Goal: Transaction & Acquisition: Purchase product/service

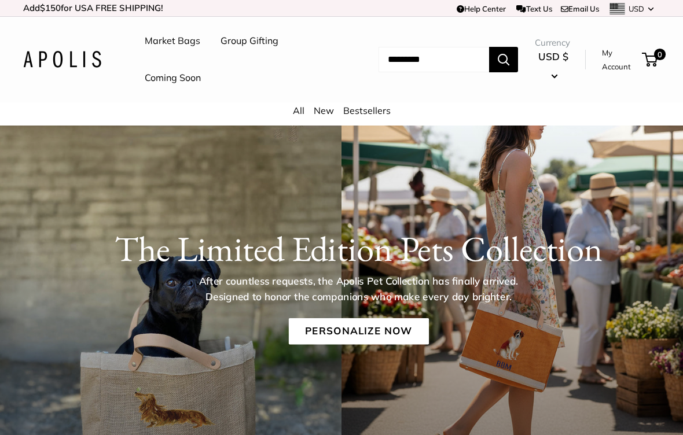
click at [196, 323] on div "The Limited Edition Pets Collection After countless requests, the Apolis Pet Co…" at bounding box center [358, 286] width 649 height 116
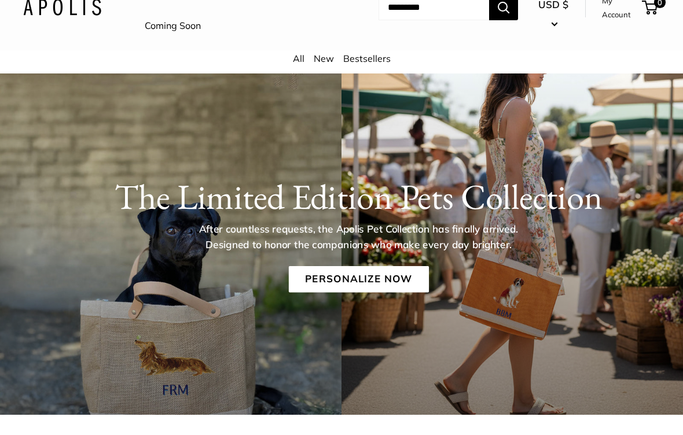
scroll to position [52, 0]
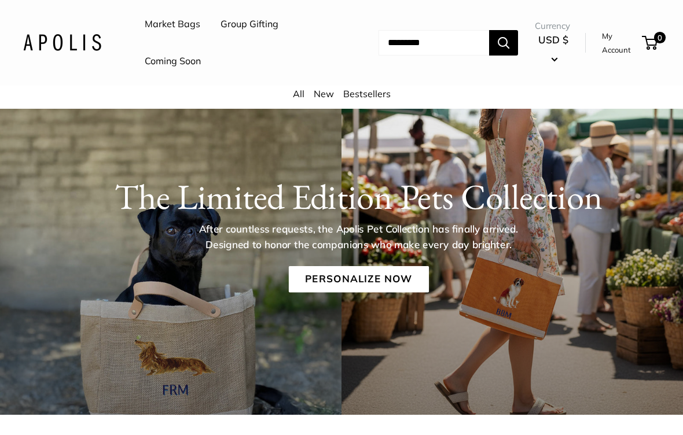
click at [312, 102] on div "All New Bestsellers" at bounding box center [341, 97] width 683 height 23
click at [321, 97] on link "New" at bounding box center [324, 94] width 20 height 12
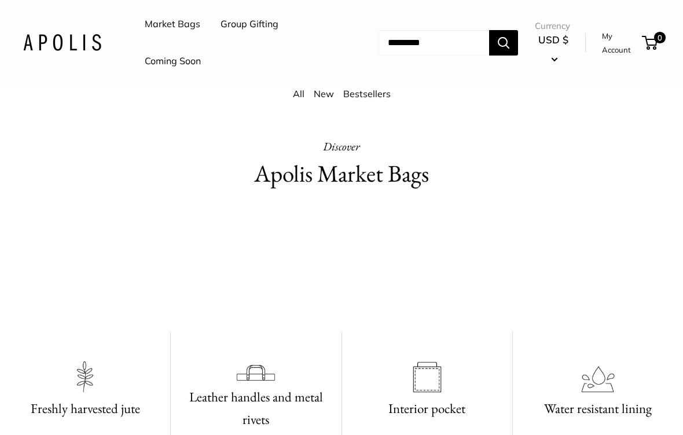
scroll to position [383, 0]
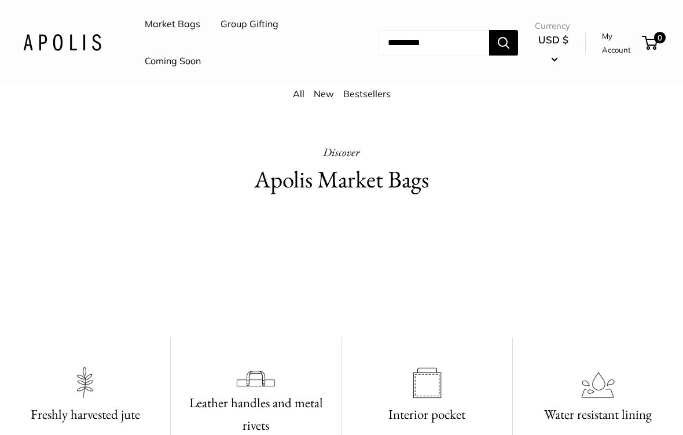
click at [381, 43] on input "Search..." at bounding box center [434, 42] width 111 height 25
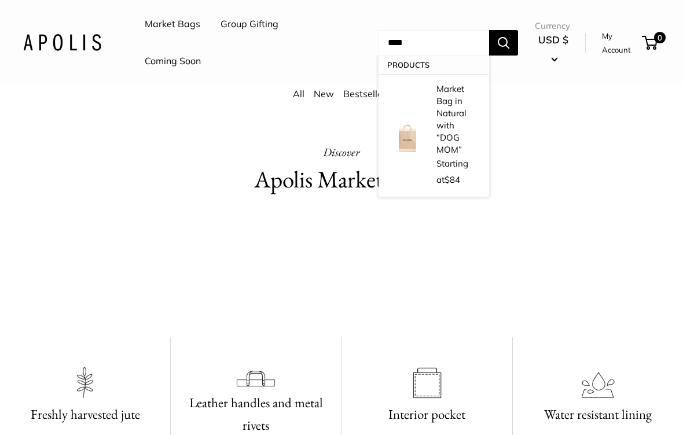
type input "****"
click at [406, 118] on img at bounding box center [407, 135] width 35 height 35
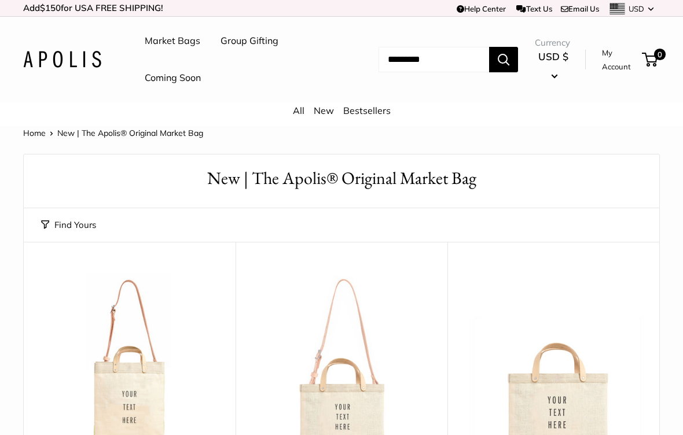
click at [167, 79] on link "Coming Soon" at bounding box center [173, 77] width 56 height 17
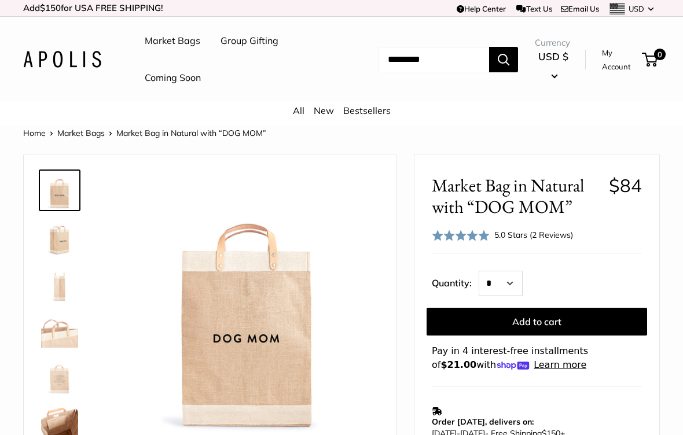
click at [305, 261] on img at bounding box center [247, 303] width 262 height 262
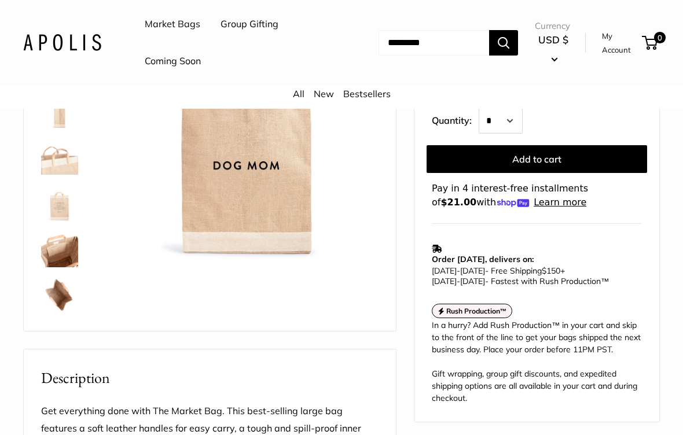
click at [373, 244] on img at bounding box center [247, 130] width 262 height 262
click at [335, 261] on div at bounding box center [247, 130] width 267 height 267
click at [355, 245] on img at bounding box center [247, 130] width 262 height 262
click at [350, 244] on img at bounding box center [247, 130] width 262 height 262
click at [348, 250] on img at bounding box center [247, 130] width 262 height 262
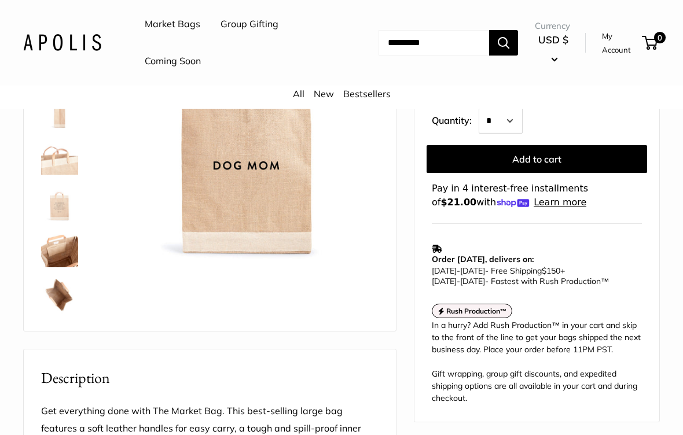
click at [348, 253] on img at bounding box center [247, 130] width 262 height 262
click at [344, 258] on img at bounding box center [247, 130] width 262 height 262
click at [342, 267] on div "13" wide, 18" high, 8" deep; handles: 3.5" Super soft leather handles. Seal of …" at bounding box center [209, 156] width 343 height 326
click at [338, 281] on div "13" wide, 18" high, 8" deep; handles: 3.5" Super soft leather handles. Seal of …" at bounding box center [209, 156] width 343 height 326
click at [333, 283] on div "13" wide, 18" high, 8" deep; handles: 3.5" Super soft leather handles. Seal of …" at bounding box center [209, 156] width 343 height 326
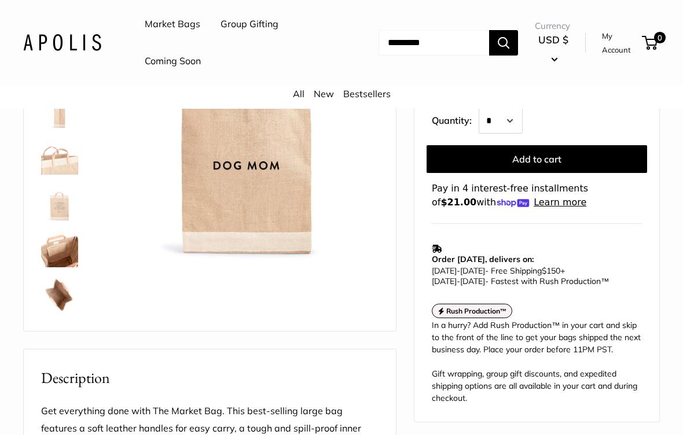
click at [333, 287] on div "13" wide, 18" high, 8" deep; handles: 3.5" Super soft leather handles. Seal of …" at bounding box center [209, 156] width 343 height 326
click at [331, 287] on div "13" wide, 18" high, 8" deep; handles: 3.5" Super soft leather handles. Seal of …" at bounding box center [209, 156] width 343 height 326
click at [331, 289] on div "13" wide, 18" high, 8" deep; handles: 3.5" Super soft leather handles. Seal of …" at bounding box center [209, 156] width 343 height 326
click at [329, 289] on div "13" wide, 18" high, 8" deep; handles: 3.5" Super soft leather handles. Seal of …" at bounding box center [209, 156] width 343 height 326
click at [330, 294] on div "13" wide, 18" high, 8" deep; handles: 3.5" Super soft leather handles. Seal of …" at bounding box center [209, 156] width 343 height 326
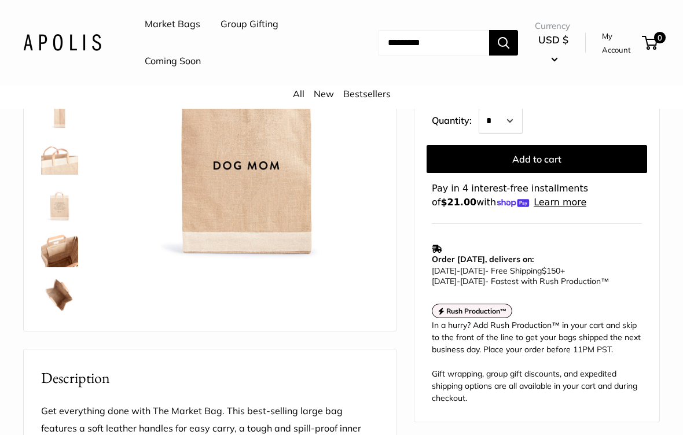
click at [333, 305] on div "13" wide, 18" high, 8" deep; handles: 3.5" Super soft leather handles. Seal of …" at bounding box center [209, 156] width 343 height 326
click at [333, 309] on div "13" wide, 18" high, 8" deep; handles: 3.5" Super soft leather handles. Seal of …" at bounding box center [209, 156] width 343 height 326
click at [337, 316] on div "13" wide, 18" high, 8" deep; handles: 3.5" Super soft leather handles. Seal of …" at bounding box center [209, 156] width 343 height 326
click at [337, 321] on div "13" wide, 18" high, 8" deep; handles: 3.5" Super soft leather handles. Seal of …" at bounding box center [210, 156] width 372 height 350
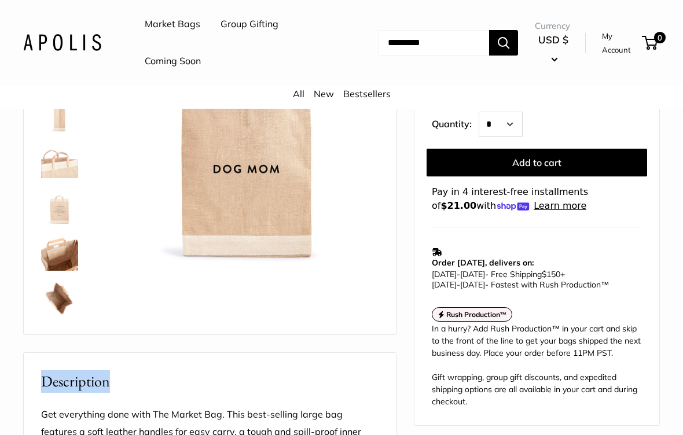
scroll to position [169, 0]
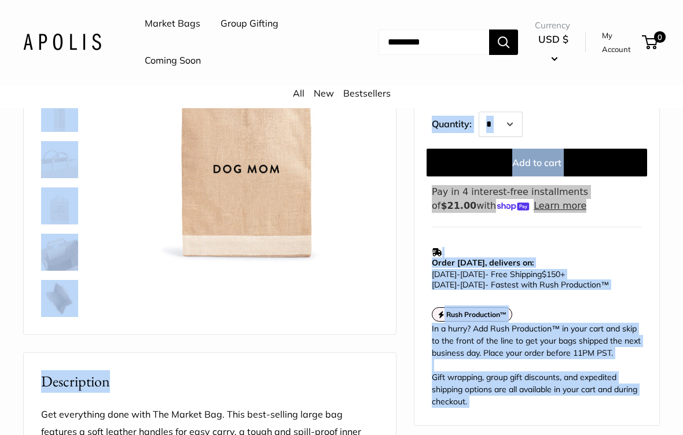
click at [314, 295] on div "13" wide, 18" high, 8" deep; handles: 3.5" Super soft leather handles. Seal of …" at bounding box center [209, 160] width 343 height 326
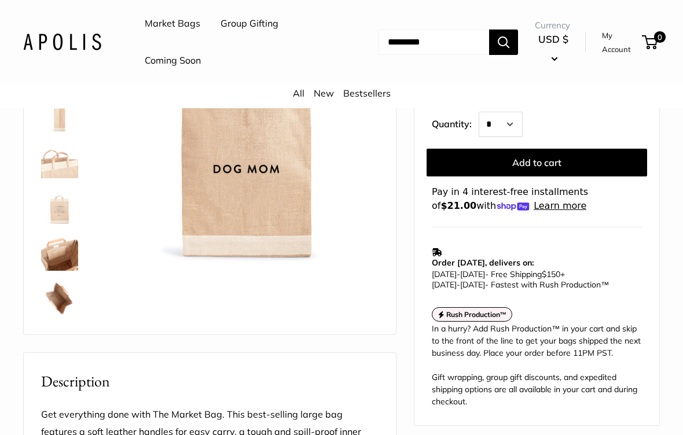
scroll to position [170, 0]
click at [152, 59] on link "Coming Soon" at bounding box center [173, 61] width 56 height 17
